Goal: Task Accomplishment & Management: Manage account settings

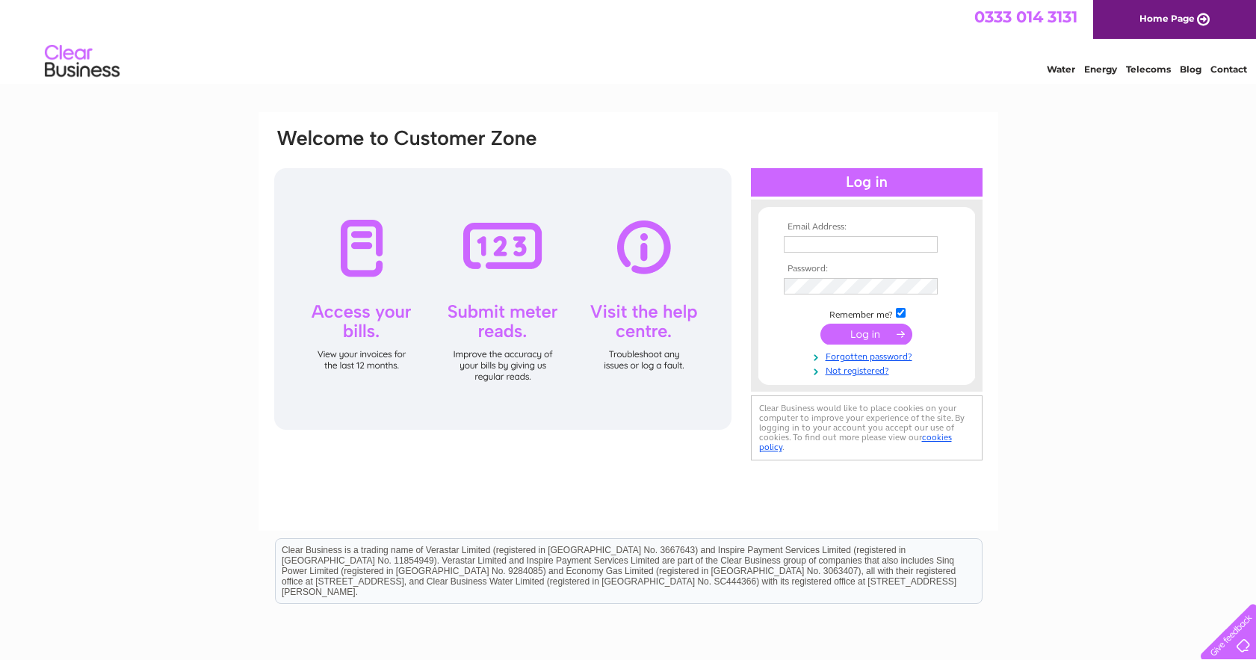
click at [821, 246] on input "text" at bounding box center [861, 244] width 154 height 16
type input "[EMAIL_ADDRESS][DOMAIN_NAME]"
click at [821, 325] on input "submit" at bounding box center [867, 335] width 92 height 21
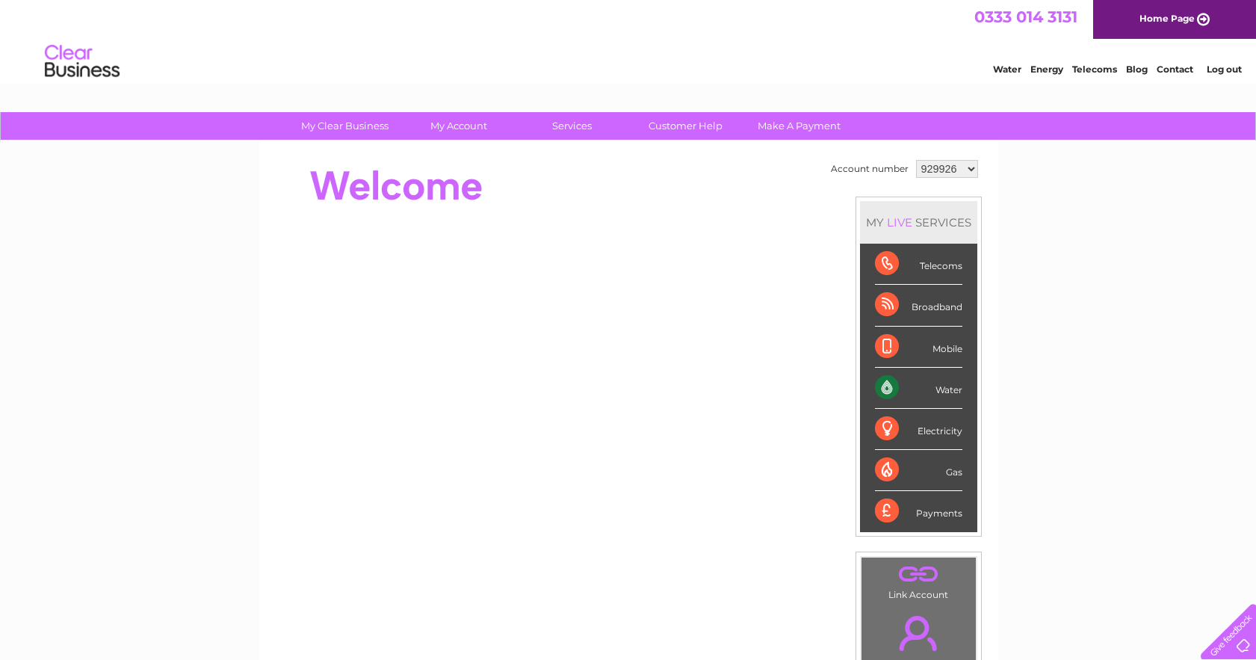
click at [941, 389] on div "Water" at bounding box center [918, 388] width 87 height 41
click at [935, 170] on select "929926 1079079 1079084 1080731" at bounding box center [947, 169] width 62 height 18
click at [916, 160] on select "929926 1079079 1079084 1080731" at bounding box center [947, 169] width 62 height 18
click at [906, 383] on div "Water" at bounding box center [918, 388] width 87 height 41
click at [942, 388] on div "Water" at bounding box center [918, 388] width 87 height 41
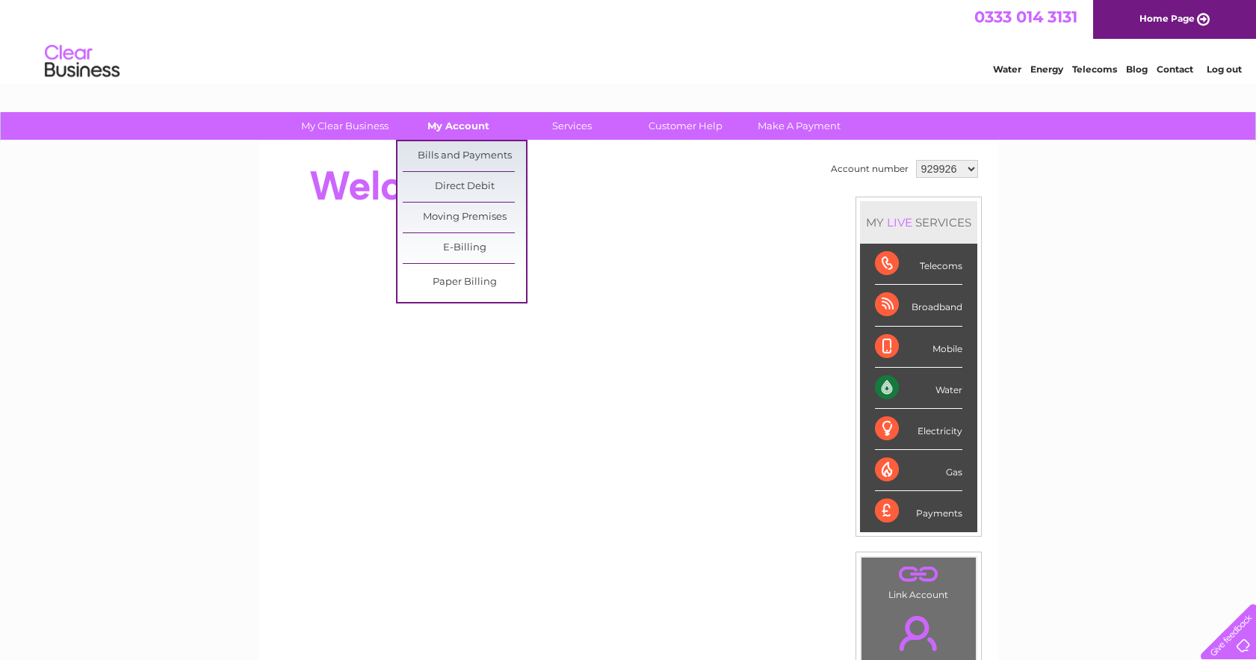
drag, startPoint x: 468, startPoint y: 129, endPoint x: 453, endPoint y: 118, distance: 18.2
click at [467, 131] on link "My Account" at bounding box center [458, 126] width 123 height 28
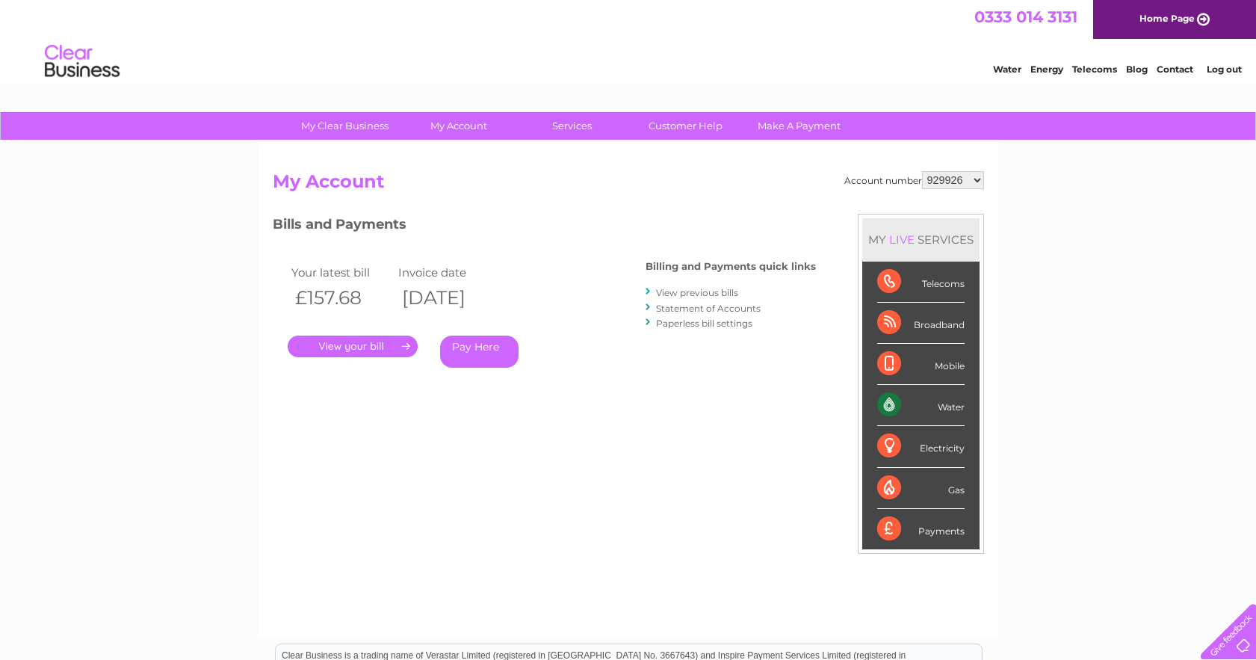
click at [340, 346] on link "." at bounding box center [353, 347] width 130 height 22
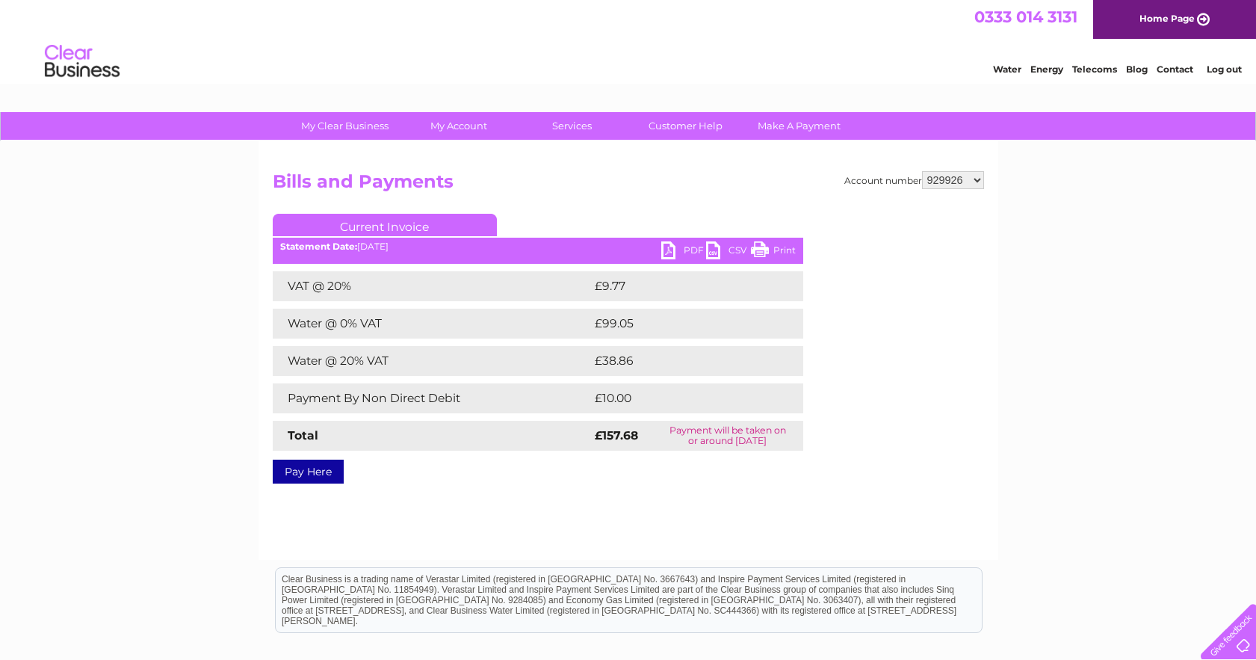
click at [686, 247] on link "PDF" at bounding box center [683, 252] width 45 height 22
click at [975, 182] on select "929926 1079079 1079084 1080731" at bounding box center [953, 180] width 62 height 18
select select "1079079"
click at [922, 171] on select "929926 1079079 1079084 1080731" at bounding box center [953, 180] width 62 height 18
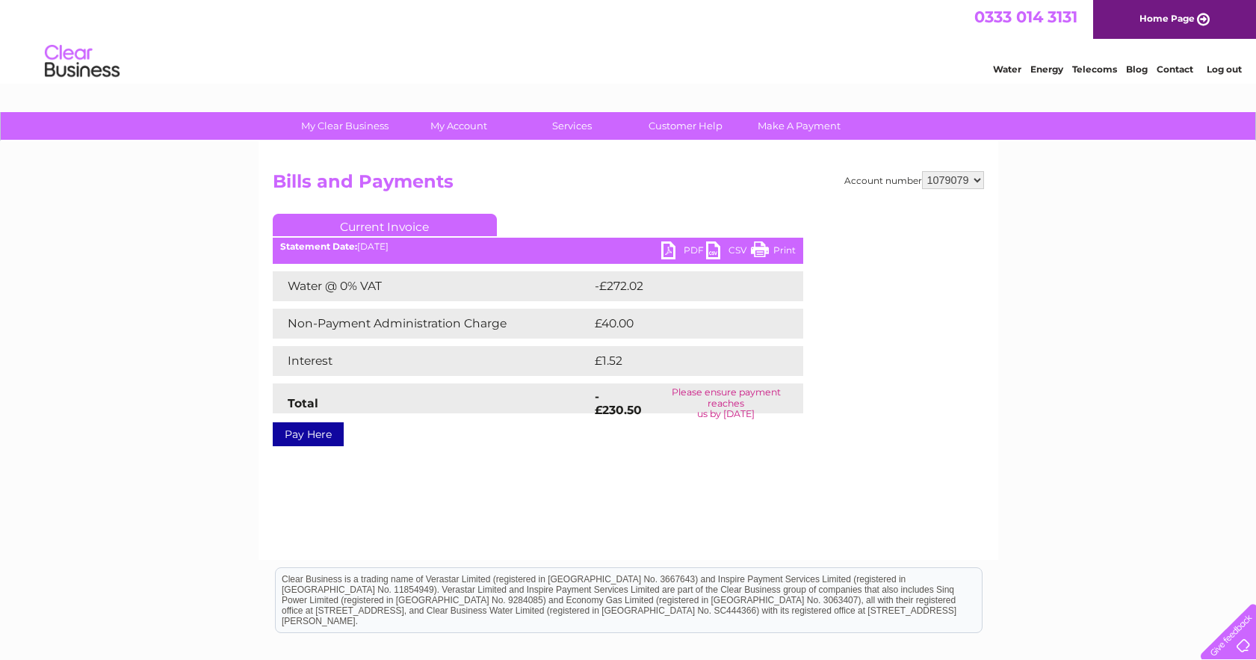
click at [671, 248] on link "PDF" at bounding box center [683, 252] width 45 height 22
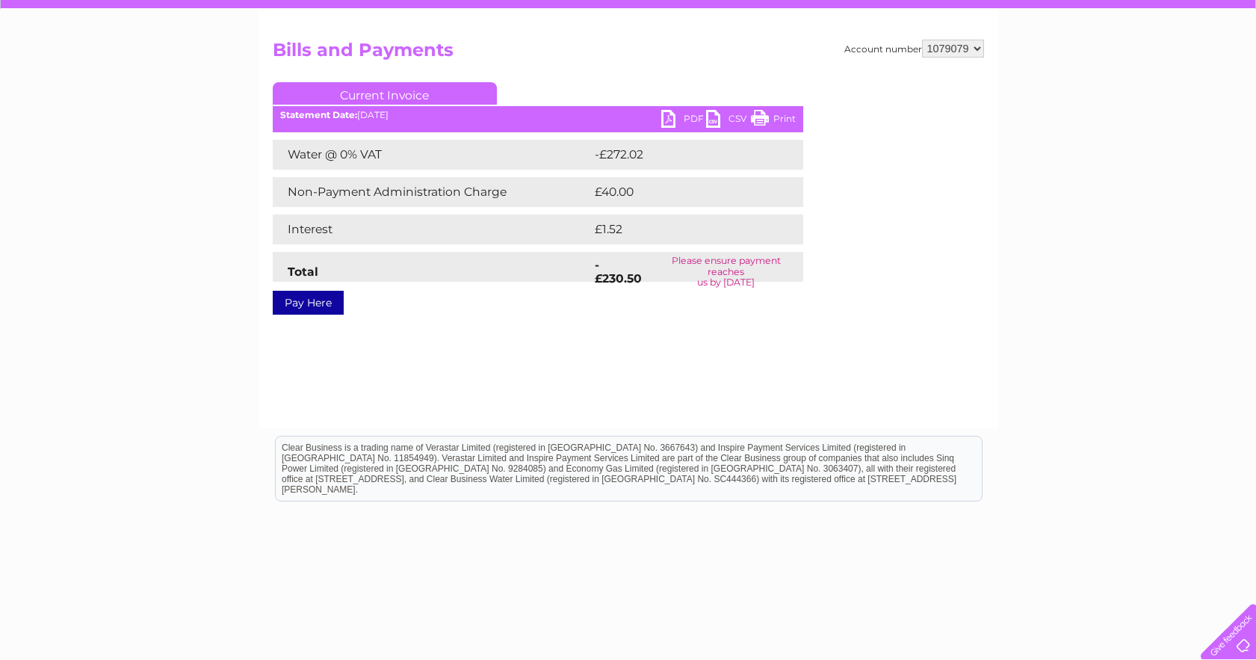
scroll to position [149, 0]
